Goal: Information Seeking & Learning: Learn about a topic

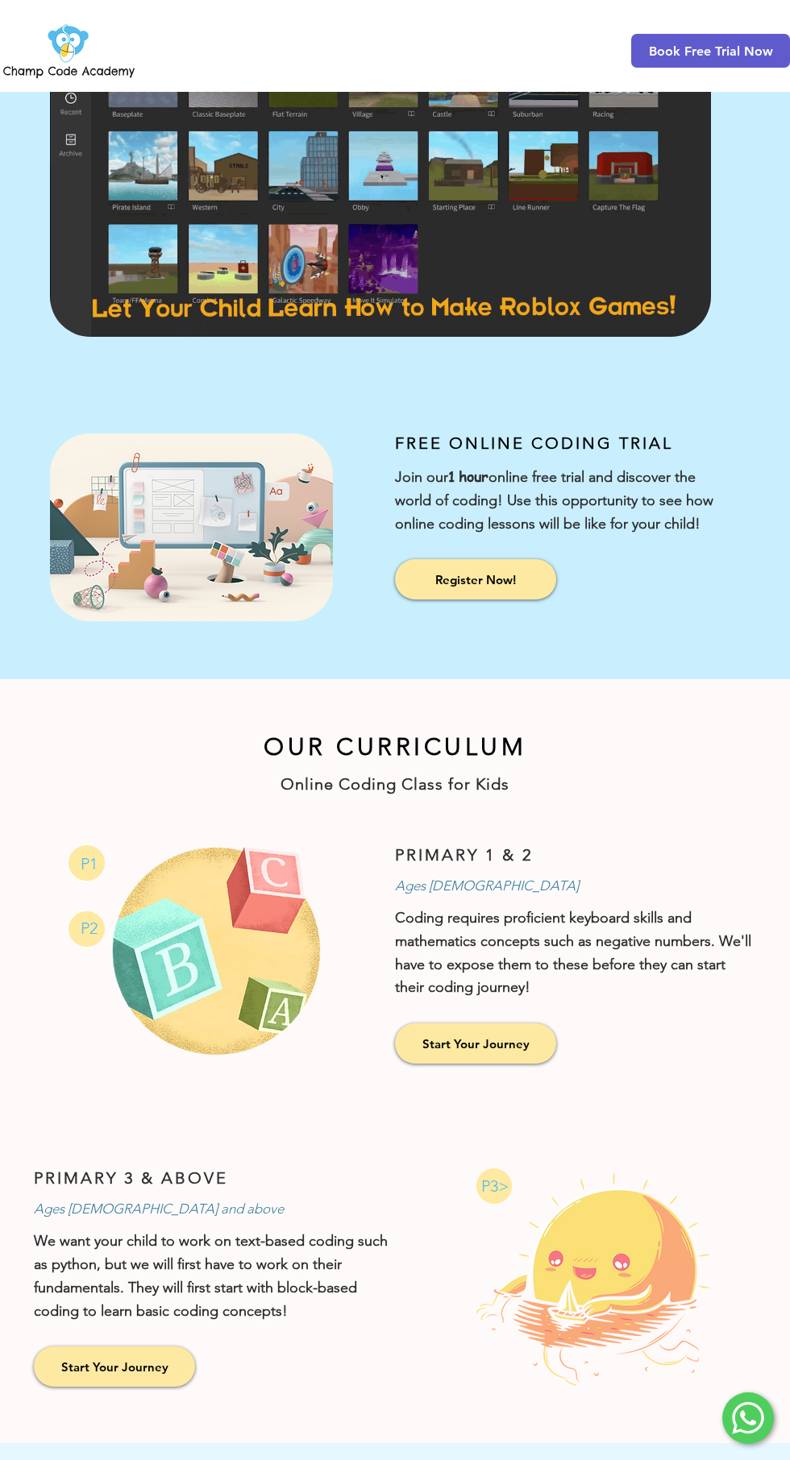
scroll to position [192, 0]
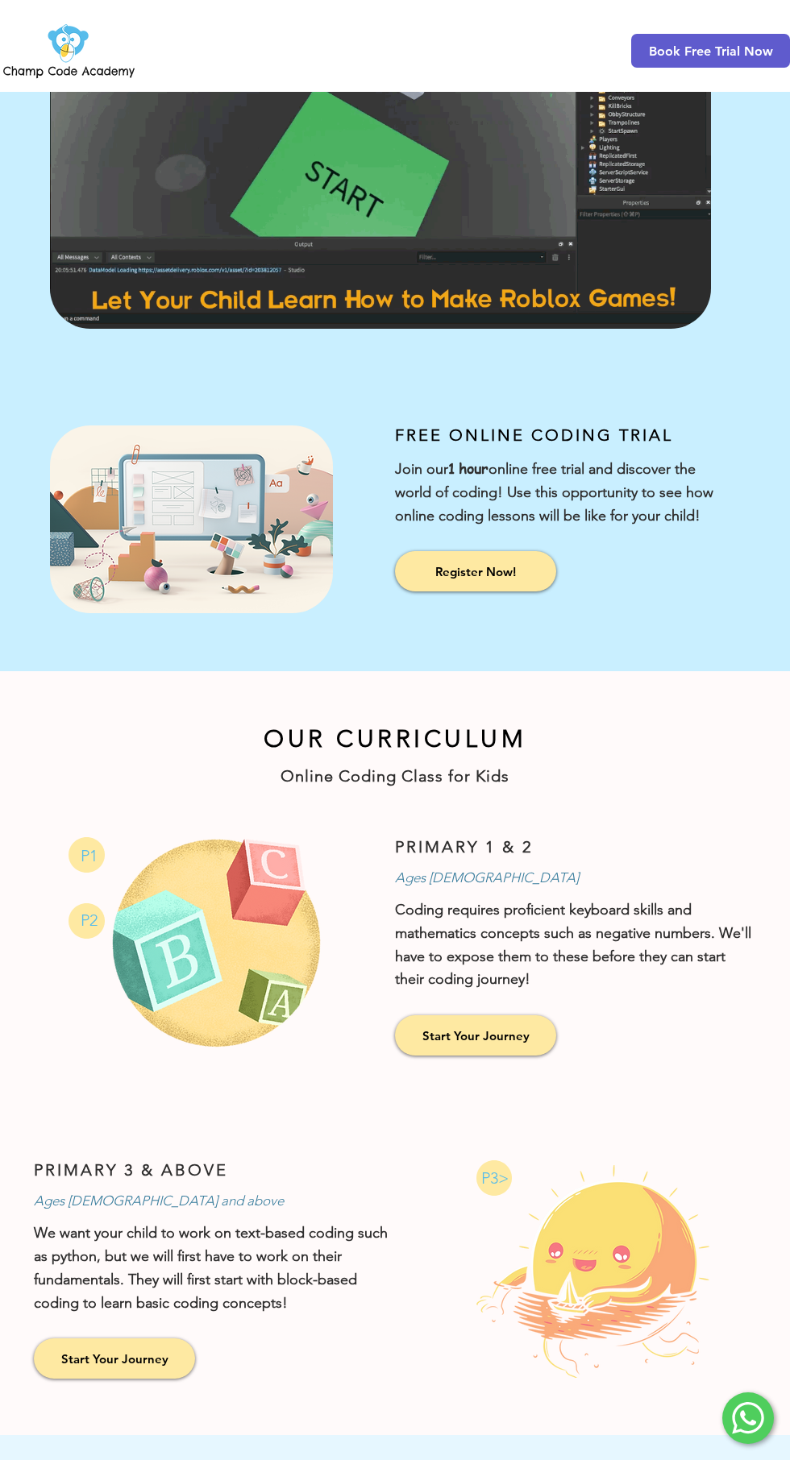
click at [504, 1032] on span "Start Your Journey" at bounding box center [475, 1036] width 107 height 17
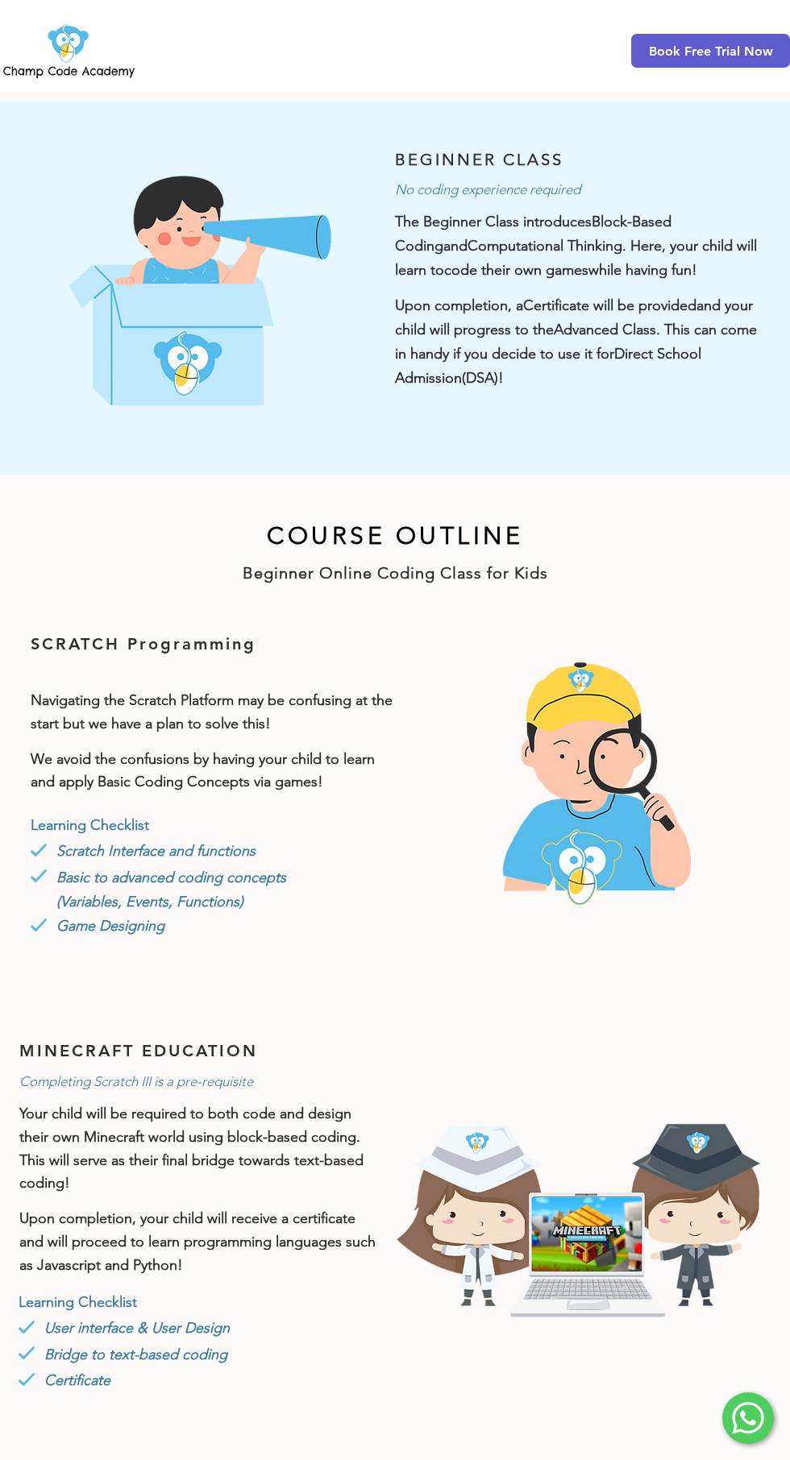
click at [219, 842] on span "Scratch Interface and functions" at bounding box center [155, 851] width 199 height 18
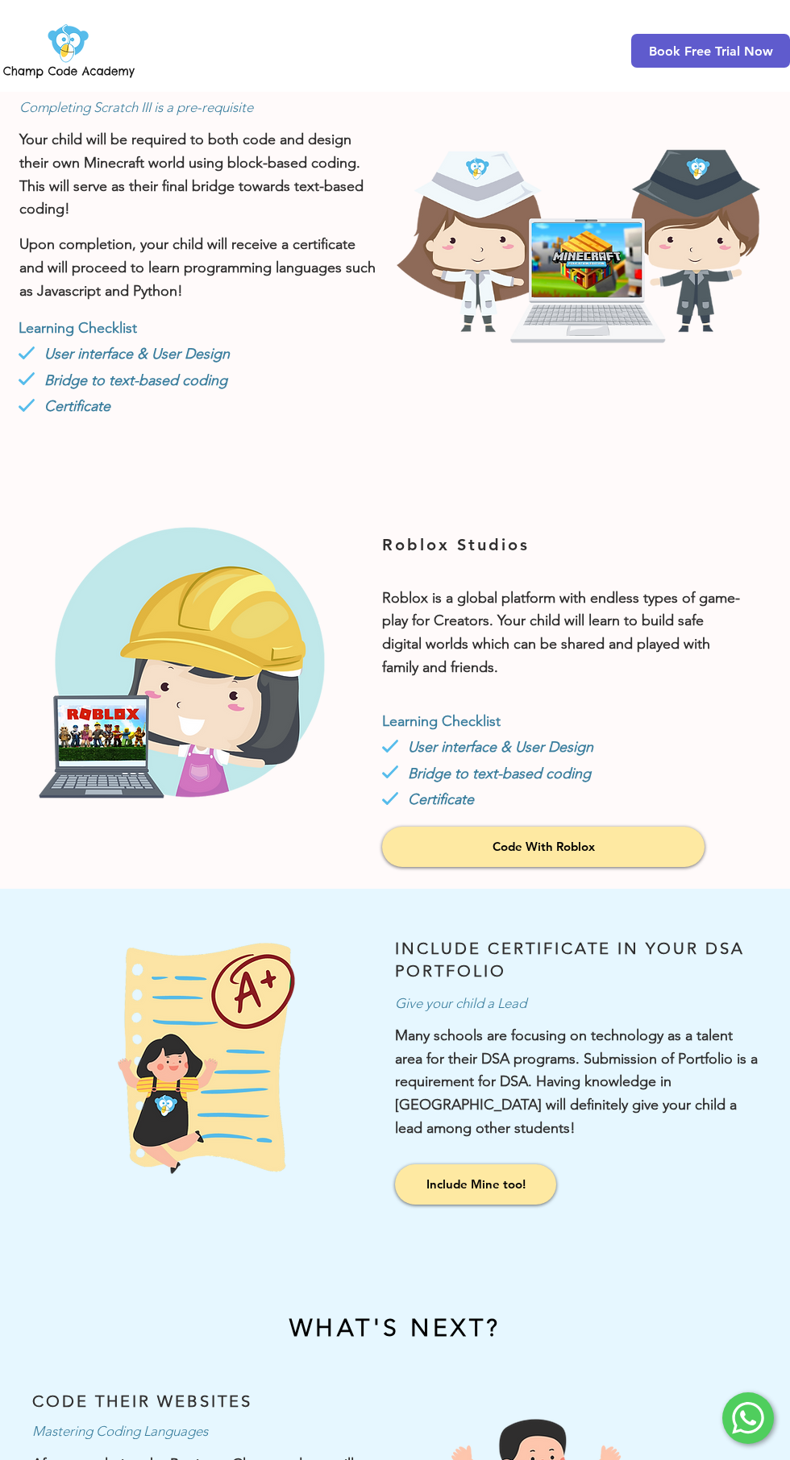
scroll to position [957, 0]
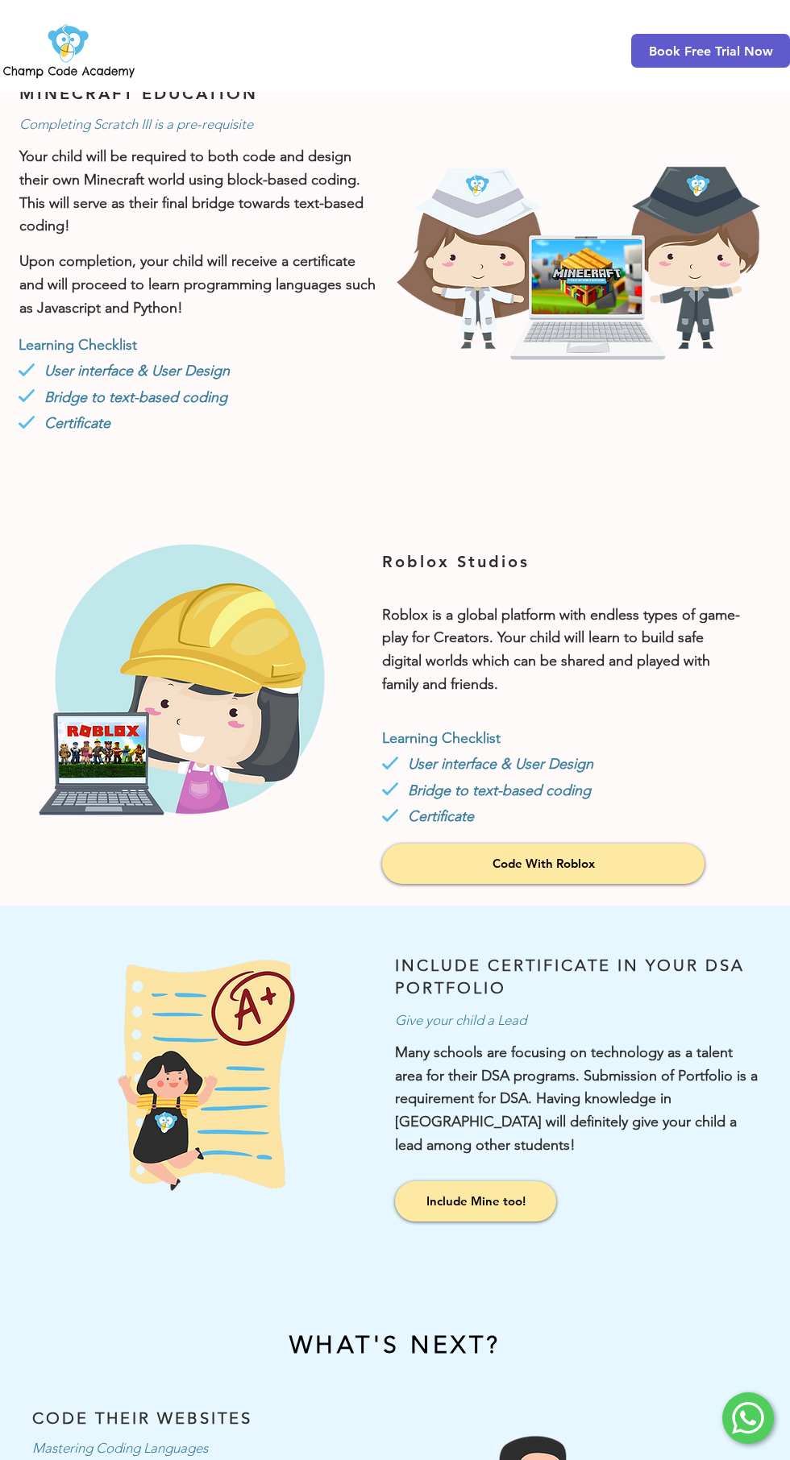
click at [601, 898] on div at bounding box center [395, 685] width 790 height 441
click at [596, 878] on link "Code With Roblox" at bounding box center [543, 864] width 322 height 40
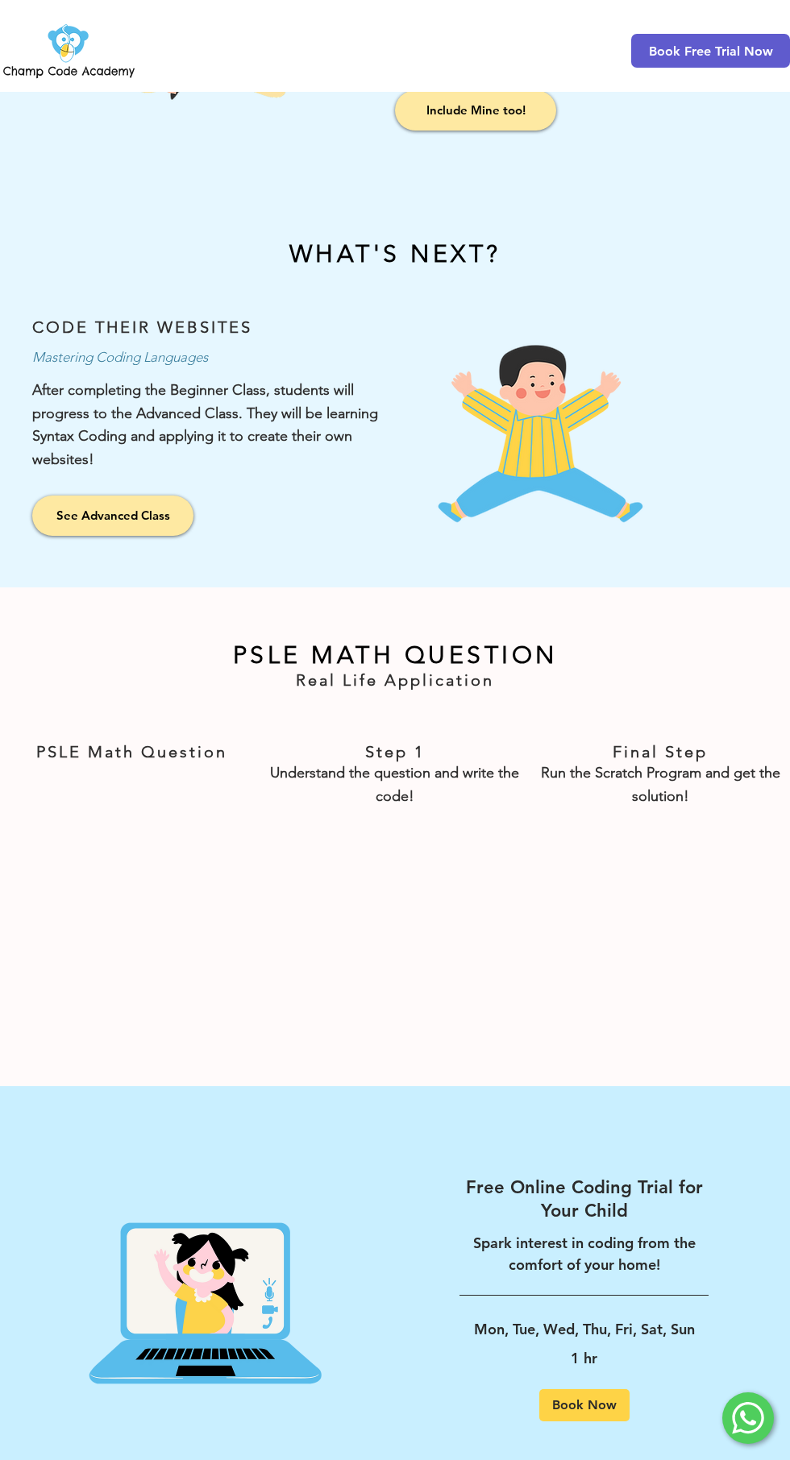
scroll to position [2049, 0]
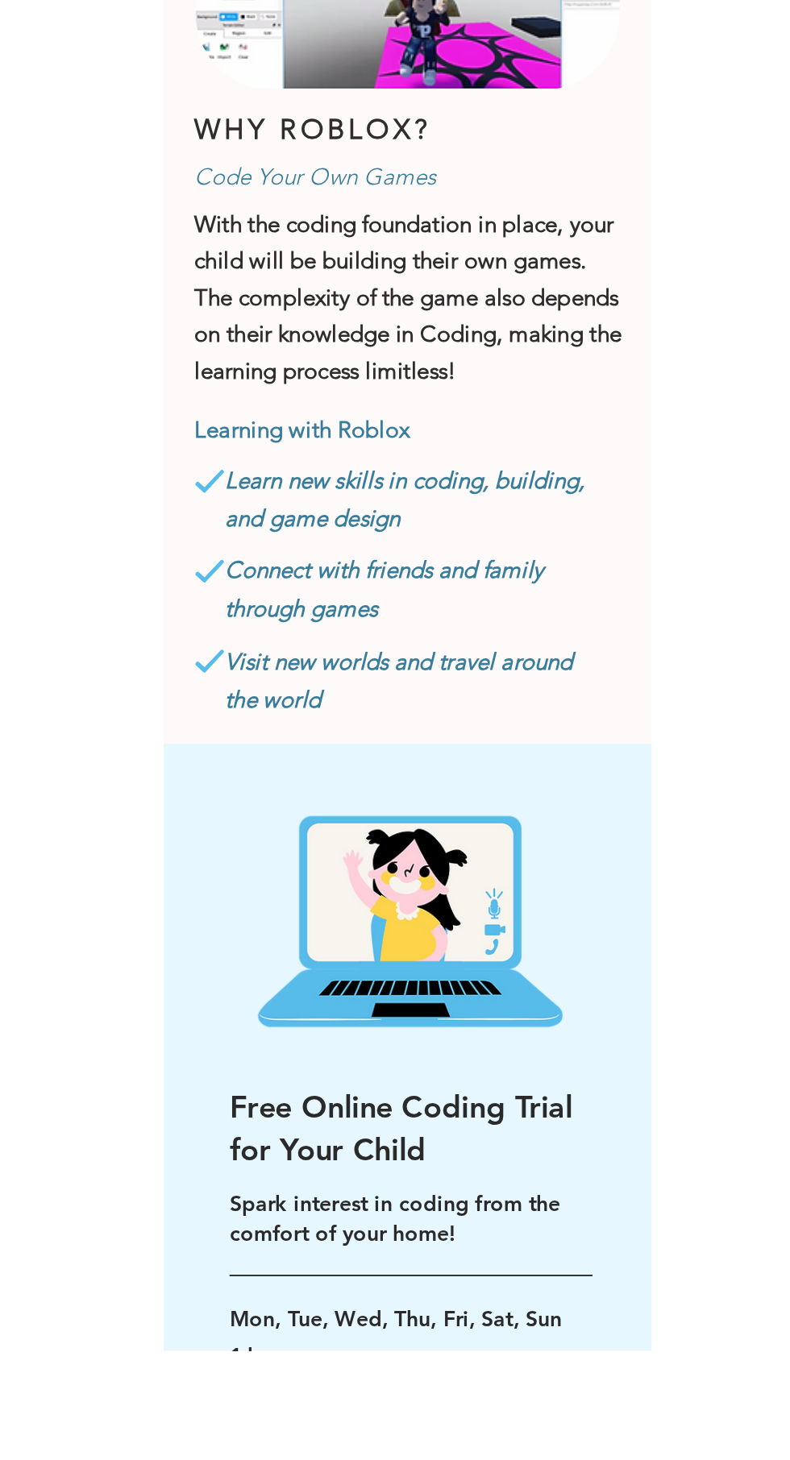
scroll to position [312, 0]
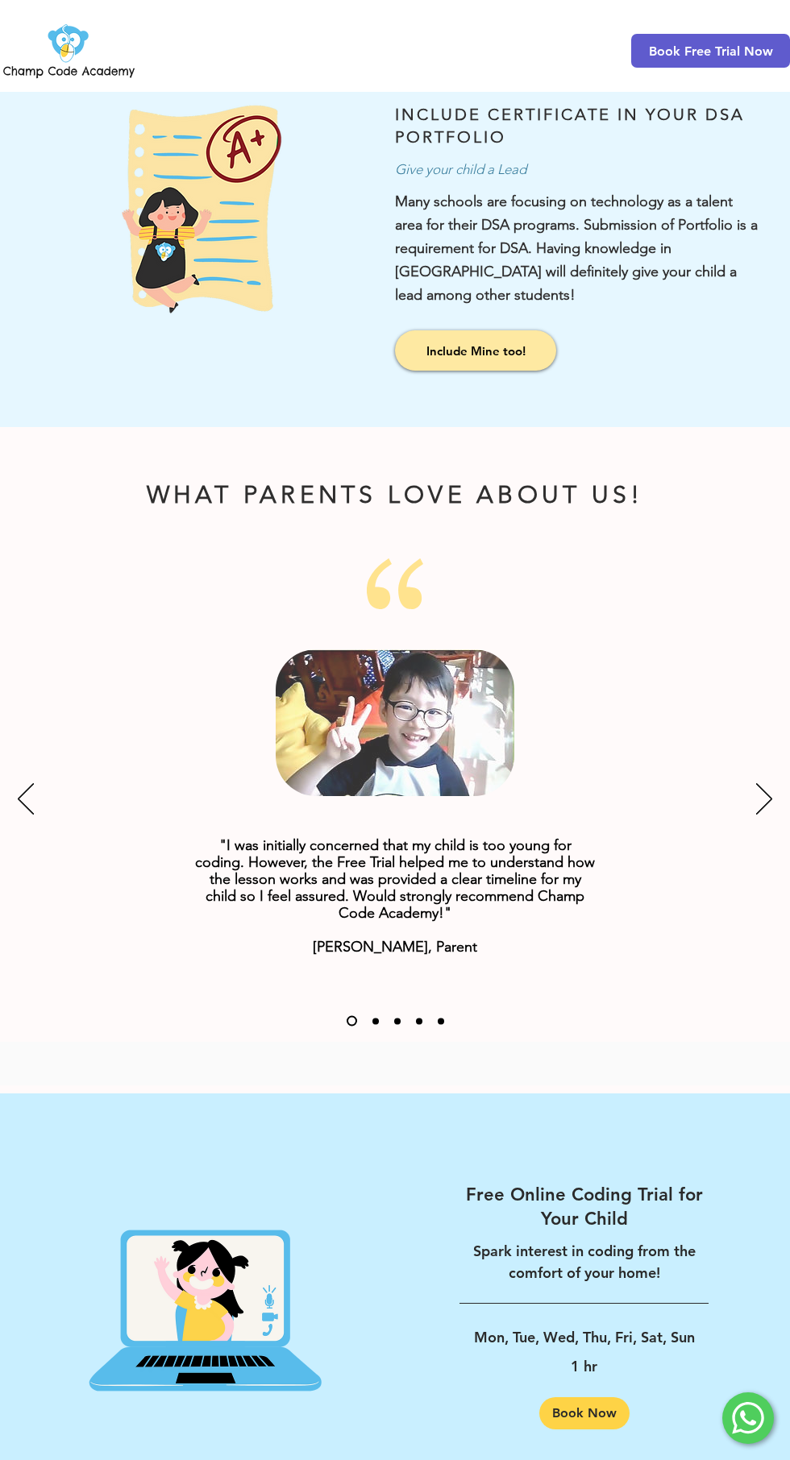
scroll to position [1592, 0]
